Goal: Check status: Check status

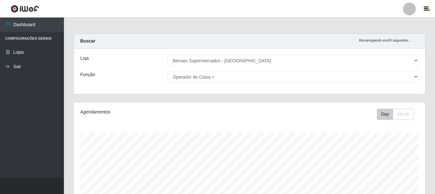
select select "249"
select select "72"
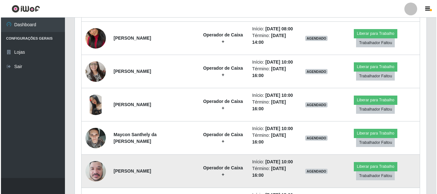
scroll to position [133, 352]
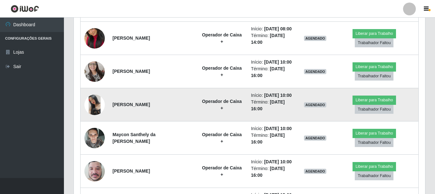
click at [91, 103] on img at bounding box center [94, 105] width 20 height 20
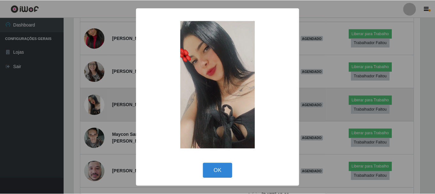
scroll to position [133, 348]
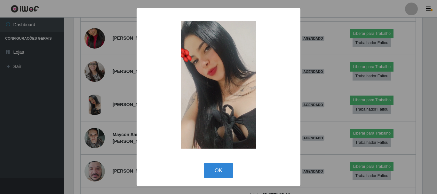
click at [60, 113] on div "× OK Cancel" at bounding box center [218, 97] width 437 height 194
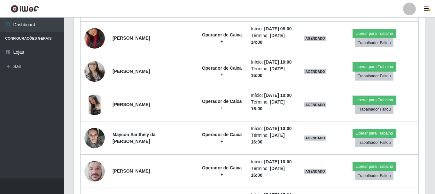
scroll to position [133, 352]
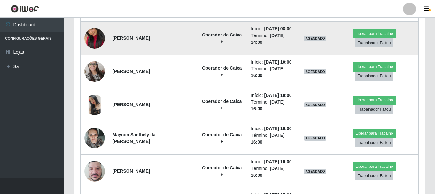
click at [89, 35] on img at bounding box center [94, 38] width 20 height 36
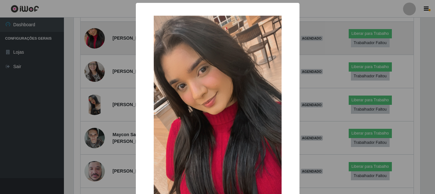
scroll to position [133, 348]
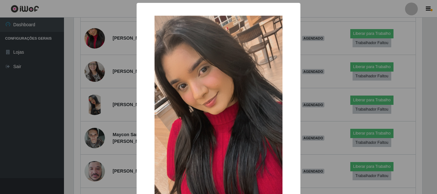
click at [71, 65] on div "× OK Cancel" at bounding box center [218, 97] width 437 height 194
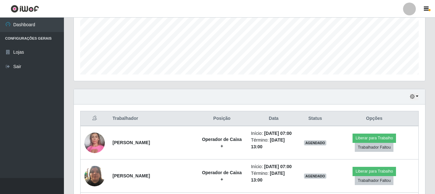
scroll to position [96, 0]
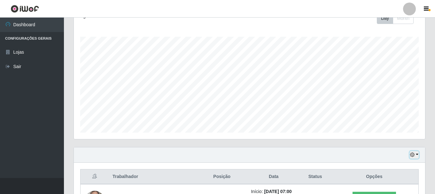
click at [411, 154] on icon "button" at bounding box center [413, 155] width 4 height 4
click at [347, 159] on div "Hoje 1 dia 3 dias 1 Semana Não encerrados" at bounding box center [250, 155] width 352 height 15
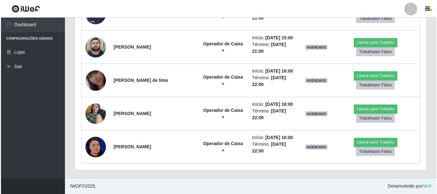
scroll to position [551, 0]
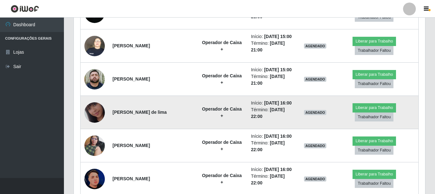
click at [97, 116] on img at bounding box center [94, 112] width 20 height 36
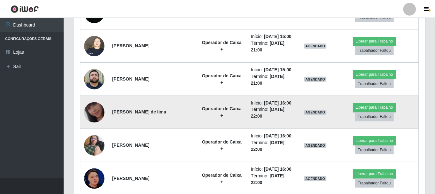
scroll to position [133, 348]
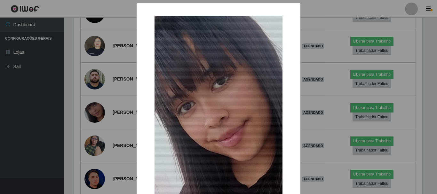
click at [82, 117] on div "× OK Cancel" at bounding box center [218, 97] width 437 height 194
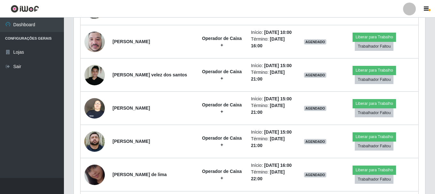
scroll to position [487, 0]
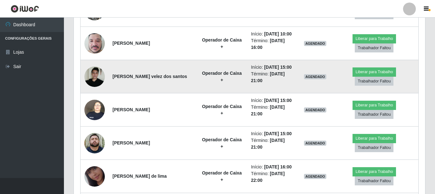
click at [100, 75] on img at bounding box center [94, 77] width 20 height 20
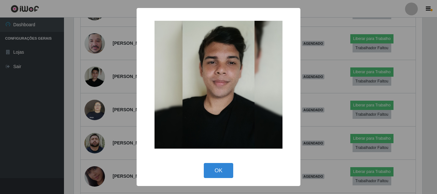
click at [51, 111] on div "× OK Cancel" at bounding box center [218, 97] width 437 height 194
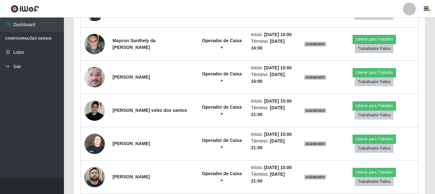
scroll to position [423, 0]
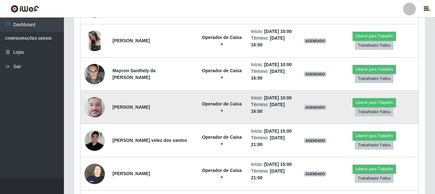
click at [97, 103] on img at bounding box center [94, 107] width 20 height 27
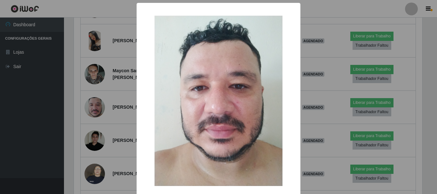
click at [72, 115] on div "× OK Cancel" at bounding box center [218, 97] width 437 height 194
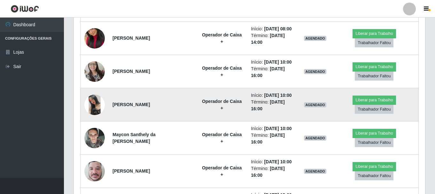
click at [90, 106] on img at bounding box center [94, 105] width 20 height 20
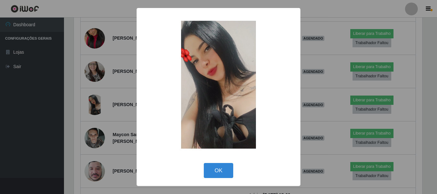
click at [82, 111] on div "× OK Cancel" at bounding box center [218, 97] width 437 height 194
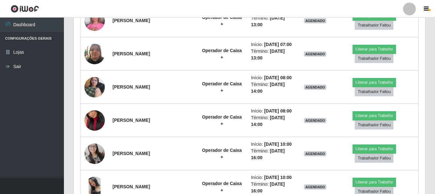
scroll to position [231, 0]
